Goal: Transaction & Acquisition: Obtain resource

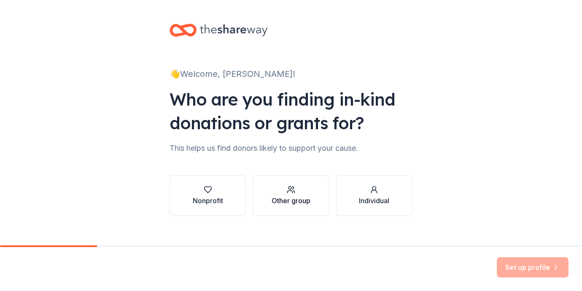
click at [294, 196] on div "Other group" at bounding box center [291, 200] width 39 height 10
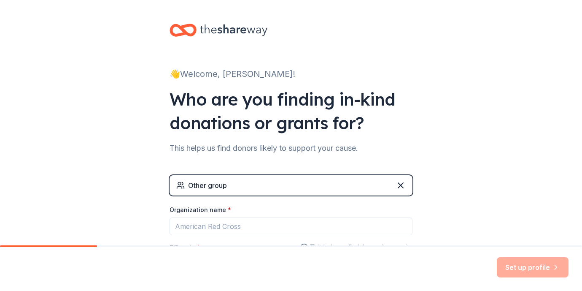
click at [261, 186] on div "Other group" at bounding box center [291, 185] width 243 height 20
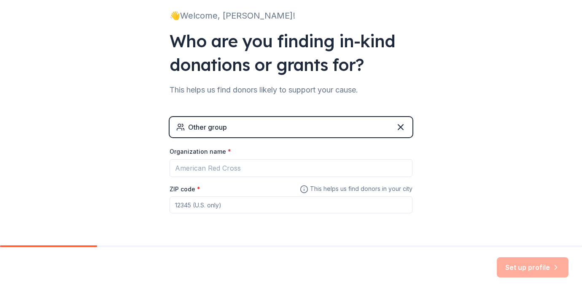
scroll to position [60, 0]
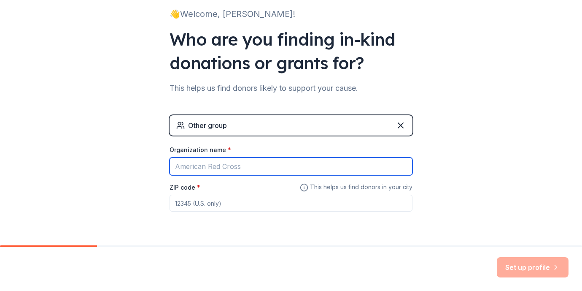
click at [245, 167] on input "Organization name *" at bounding box center [291, 166] width 243 height 18
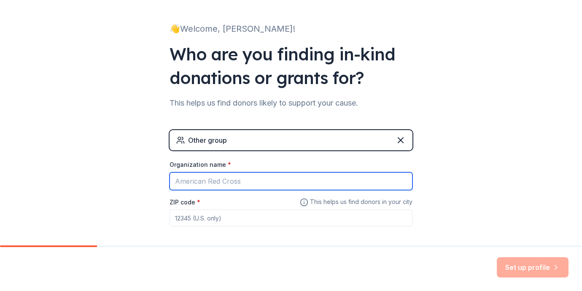
scroll to position [84, 0]
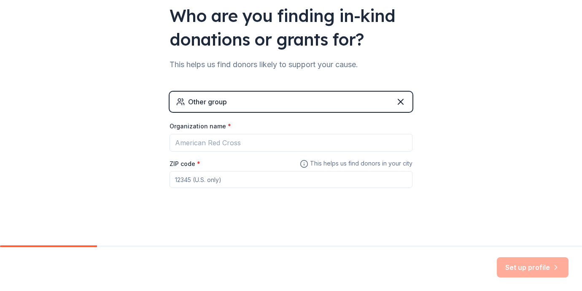
drag, startPoint x: 96, startPoint y: 246, endPoint x: 81, endPoint y: 246, distance: 15.6
click at [81, 246] on div at bounding box center [48, 246] width 97 height 2
click at [128, 146] on div "👋 Welcome, Melissa! Who are you finding in-kind donations or grants for? This h…" at bounding box center [291, 80] width 582 height 329
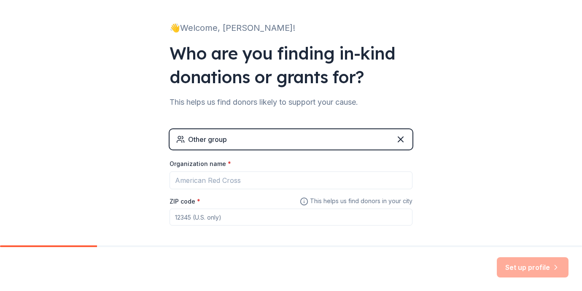
scroll to position [0, 0]
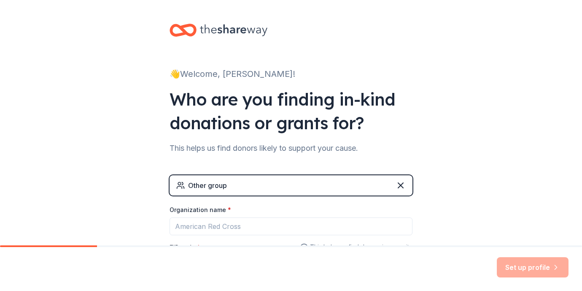
click at [201, 65] on div "👋 Welcome, Melissa! Who are you finding in-kind donations or grants for? This h…" at bounding box center [291, 164] width 270 height 329
click at [399, 182] on icon at bounding box center [401, 185] width 10 height 10
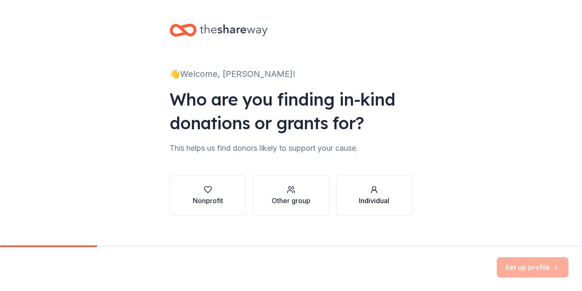
click at [364, 198] on div "Individual" at bounding box center [374, 200] width 30 height 10
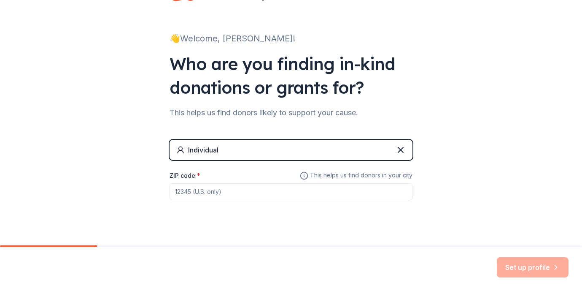
scroll to position [38, 0]
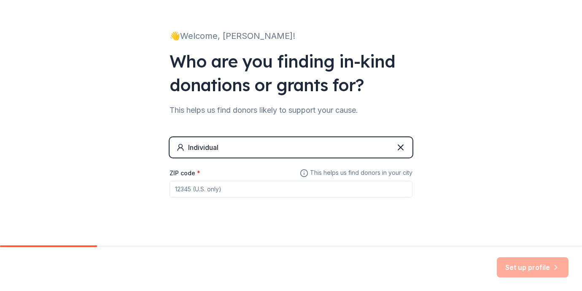
click at [233, 144] on div "Individual" at bounding box center [291, 147] width 243 height 20
click at [233, 190] on input "ZIP code *" at bounding box center [291, 189] width 243 height 17
type input "55119"
click at [513, 265] on button "Set up profile" at bounding box center [533, 267] width 72 height 20
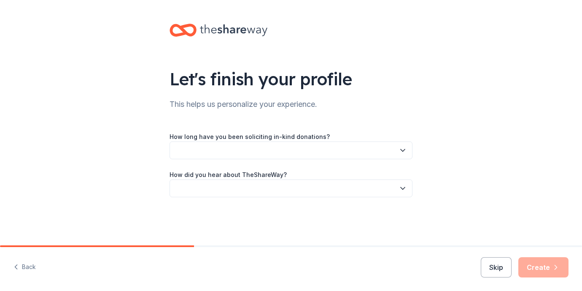
click at [280, 152] on button "button" at bounding box center [291, 150] width 243 height 18
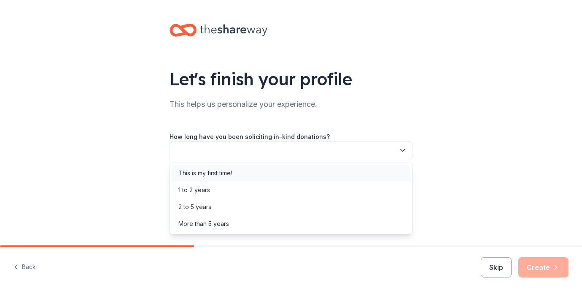
click at [216, 174] on div "This is my first time!" at bounding box center [205, 173] width 54 height 10
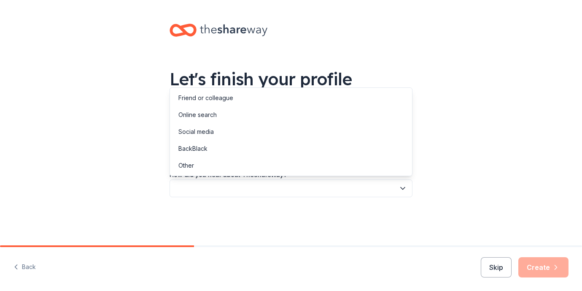
click at [198, 186] on button "button" at bounding box center [291, 188] width 243 height 18
click at [184, 97] on div "Friend or colleague" at bounding box center [205, 98] width 55 height 10
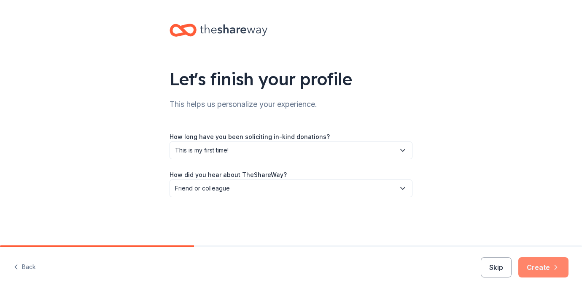
click at [539, 273] on button "Create" at bounding box center [543, 267] width 50 height 20
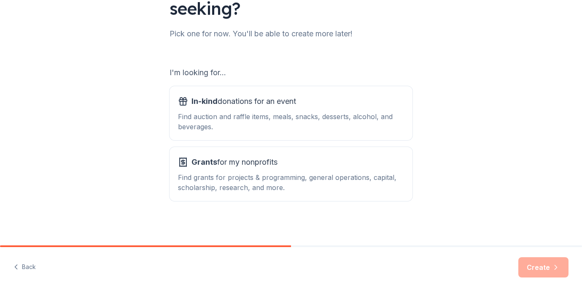
scroll to position [95, 0]
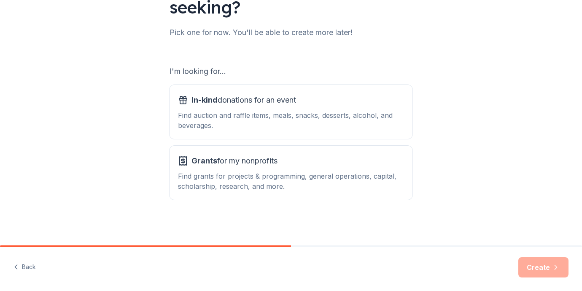
click at [258, 179] on div "Find grants for projects & programming, general operations, capital, scholarshi…" at bounding box center [291, 181] width 226 height 20
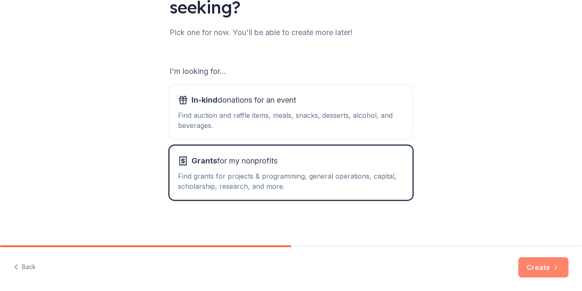
click at [532, 267] on button "Create" at bounding box center [543, 267] width 50 height 20
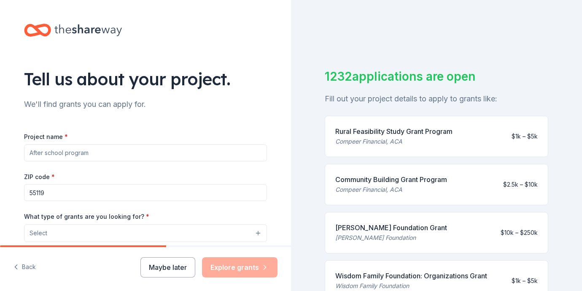
click at [101, 154] on input "Project name *" at bounding box center [145, 152] width 243 height 17
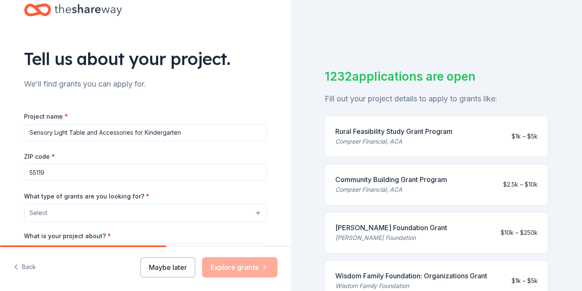
scroll to position [27, 0]
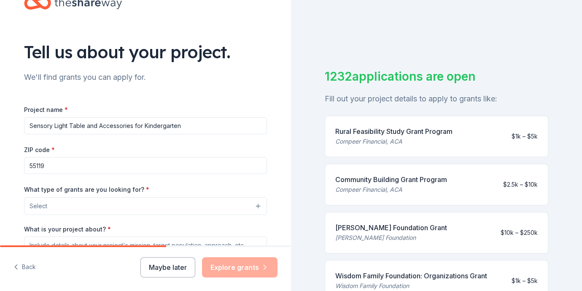
type input "Sensory Light Table and Accessories for Kindergarten"
click at [97, 206] on button "Select" at bounding box center [145, 206] width 243 height 18
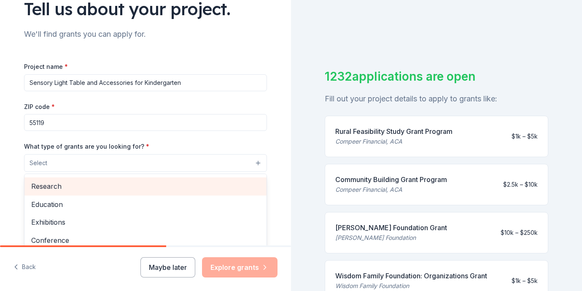
scroll to position [71, 0]
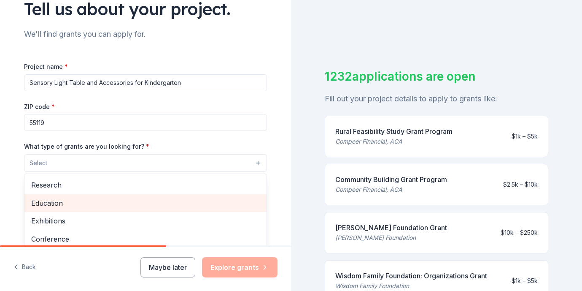
click at [55, 203] on span "Education" at bounding box center [145, 202] width 229 height 11
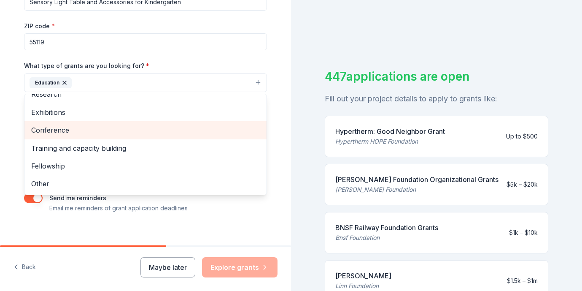
scroll to position [159, 0]
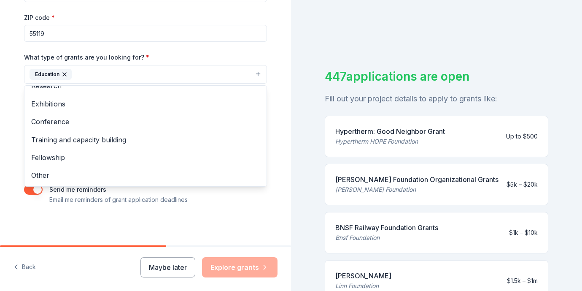
click at [132, 216] on div "Tell us about your project. We'll find grants you can apply for. Project name *…" at bounding box center [146, 43] width 270 height 404
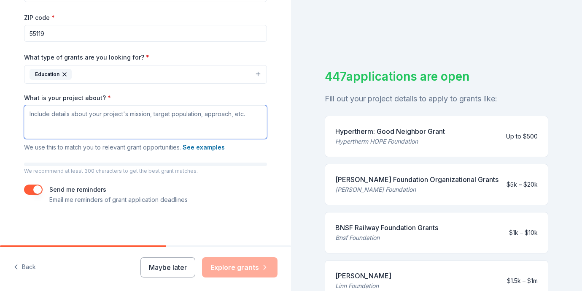
click at [37, 114] on textarea "What is your project about? *" at bounding box center [145, 122] width 243 height 34
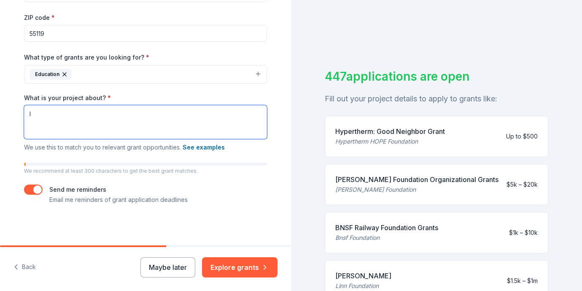
type textarea "I"
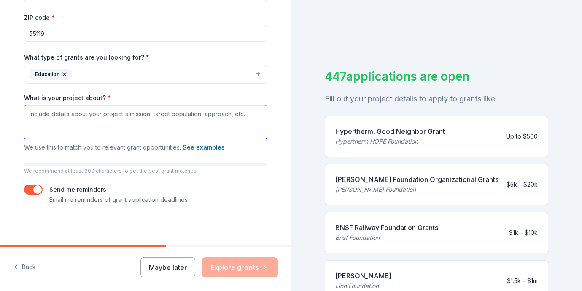
paste textarea "https://www.donorschoose.org/project/sensory-light-table-for-learning-centers/9…"
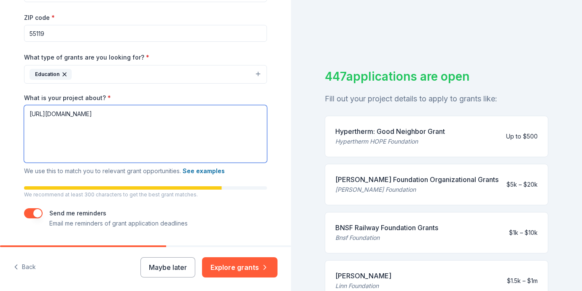
scroll to position [1, 0]
type textarea "https://www.donorschoose.org/project/sensory-light-table-for-learning-centers/9…"
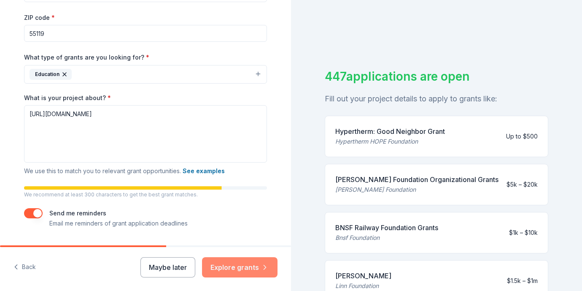
click at [242, 262] on button "Explore grants" at bounding box center [240, 267] width 76 height 20
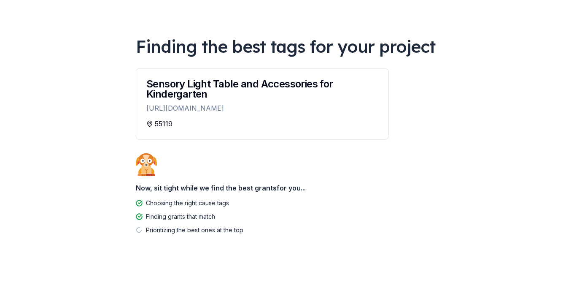
scroll to position [69, 0]
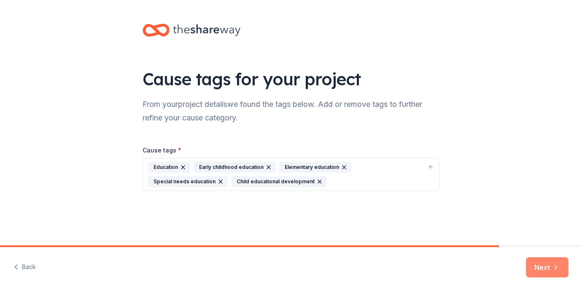
click at [539, 267] on button "Next" at bounding box center [547, 267] width 43 height 20
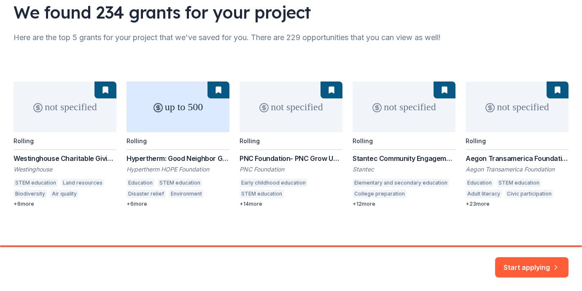
scroll to position [69, 0]
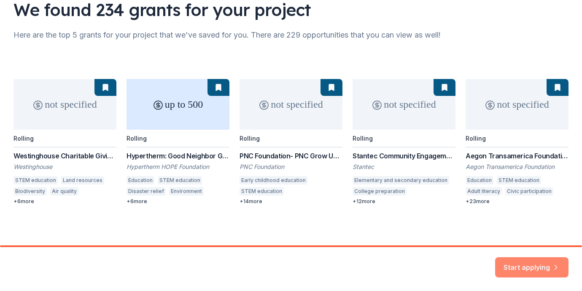
click at [526, 263] on button "Start applying" at bounding box center [531, 264] width 73 height 20
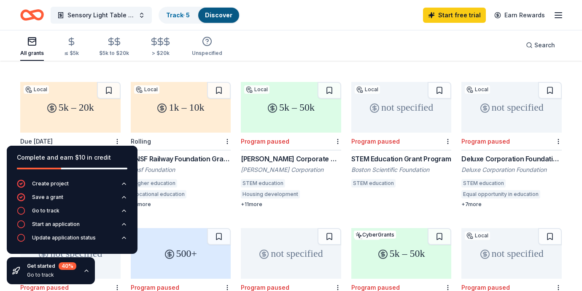
scroll to position [226, 0]
click at [107, 81] on button at bounding box center [109, 89] width 24 height 17
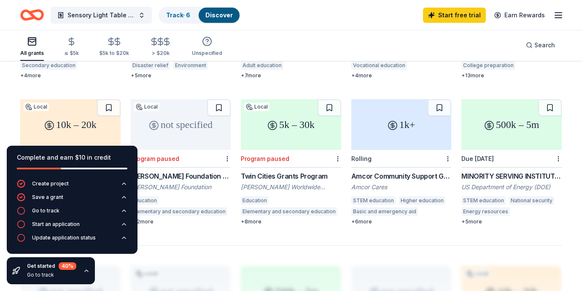
scroll to position [498, 0]
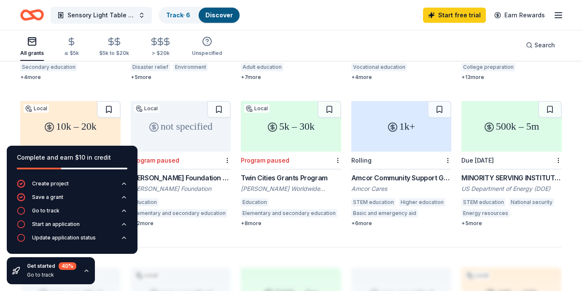
click at [108, 101] on button at bounding box center [109, 109] width 24 height 17
click at [217, 101] on button at bounding box center [219, 109] width 24 height 17
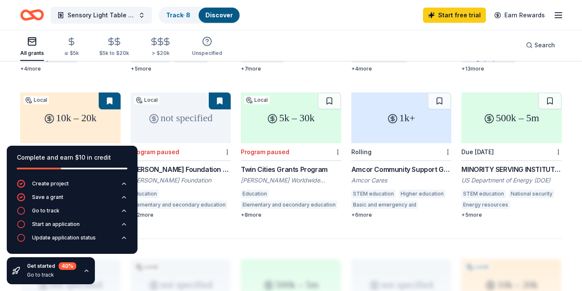
scroll to position [496, 0]
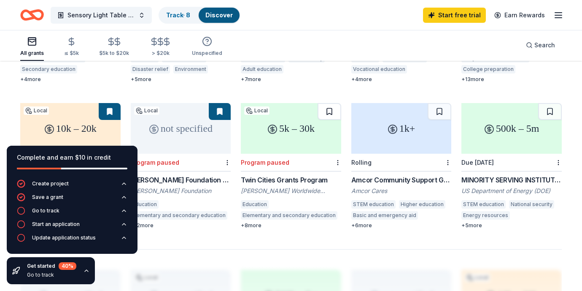
click at [337, 103] on button at bounding box center [330, 111] width 24 height 17
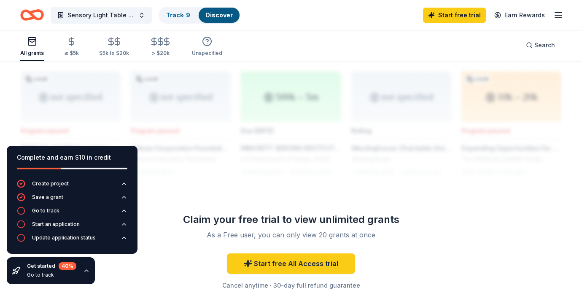
scroll to position [707, 0]
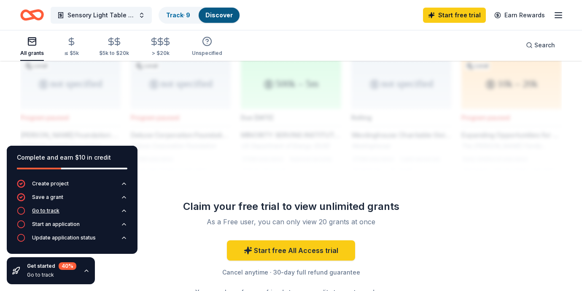
click at [41, 211] on div "Go to track" at bounding box center [45, 210] width 27 height 7
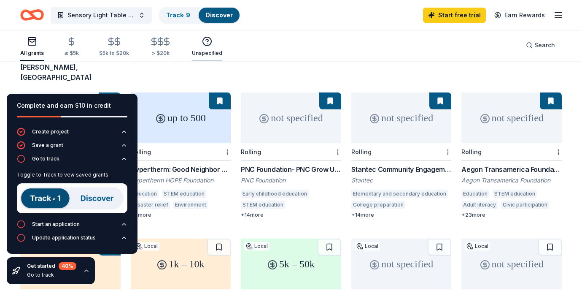
scroll to position [70, 0]
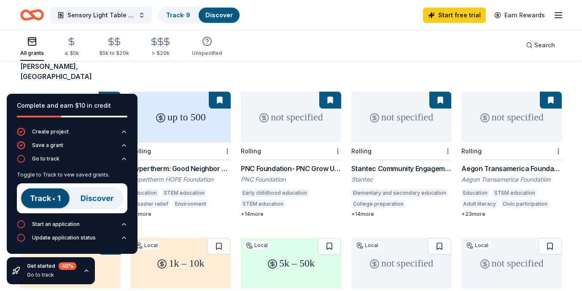
click at [331, 92] on button at bounding box center [330, 100] width 22 height 17
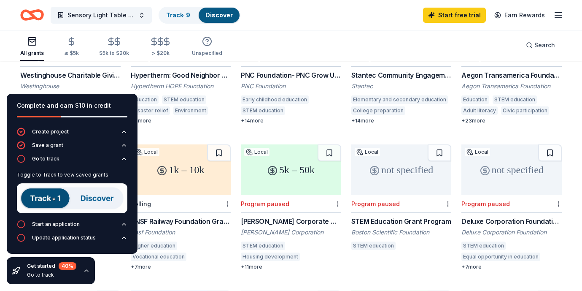
scroll to position [164, 0]
click at [104, 197] on img at bounding box center [72, 198] width 111 height 30
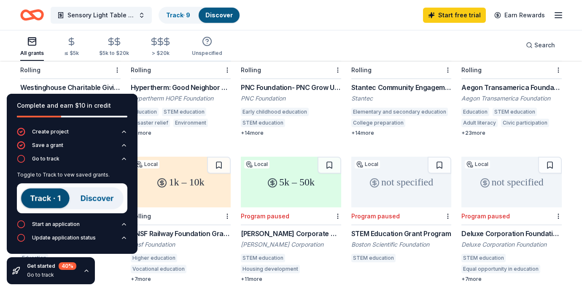
scroll to position [148, 0]
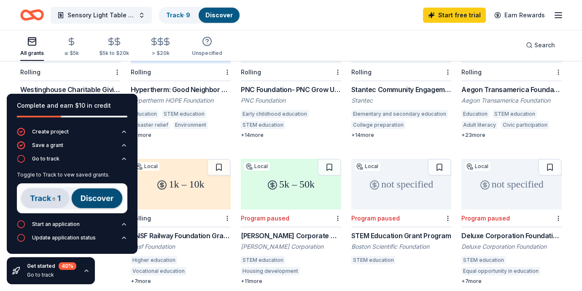
click at [69, 84] on div "Westinghouse Charitable Giving Program" at bounding box center [70, 89] width 100 height 10
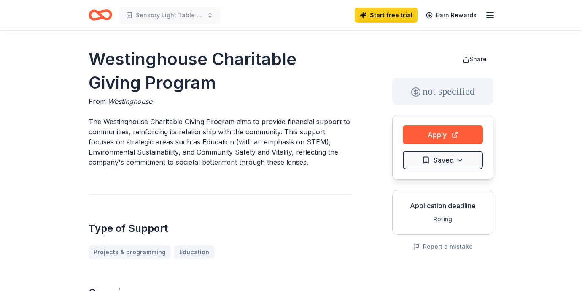
scroll to position [4, 0]
